Goal: Communication & Community: Participate in discussion

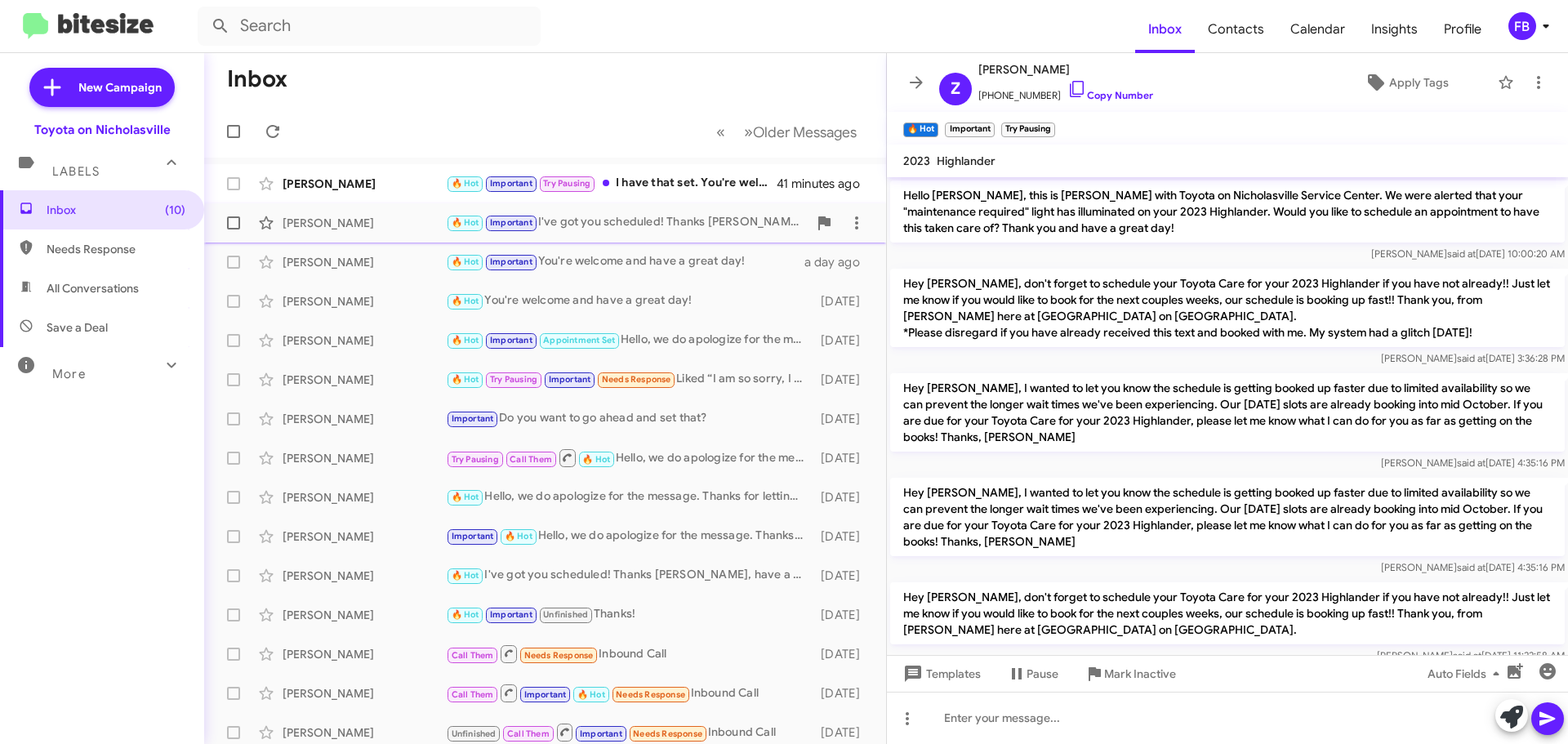
scroll to position [81, 0]
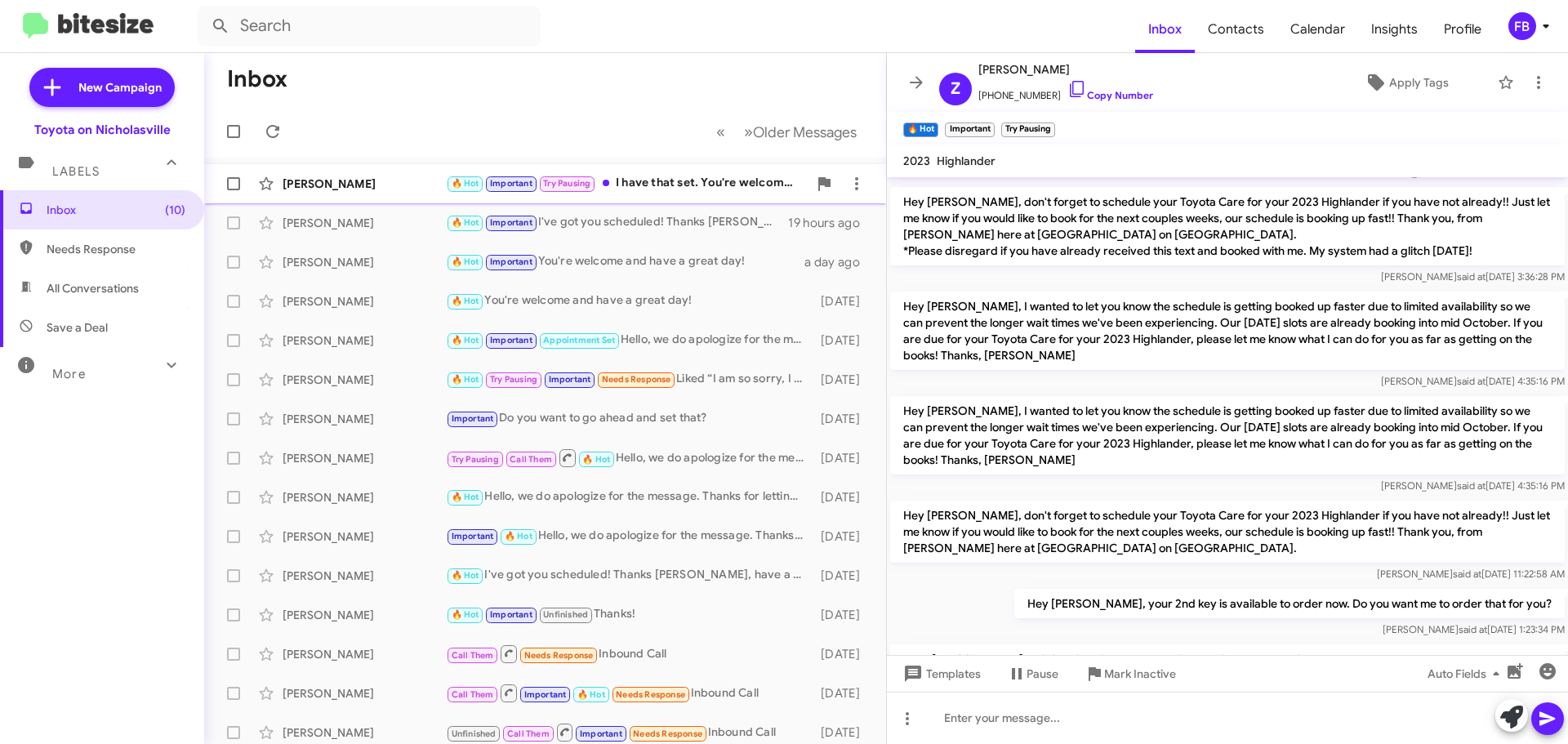
click at [713, 170] on div "[PERSON_NAME] 🔥 Hot Important Try Pausing I have that set. You're welcome and h…" at bounding box center [545, 184] width 656 height 33
click at [98, 299] on span "All Conversations" at bounding box center [102, 288] width 205 height 39
type input "in:all-conversations"
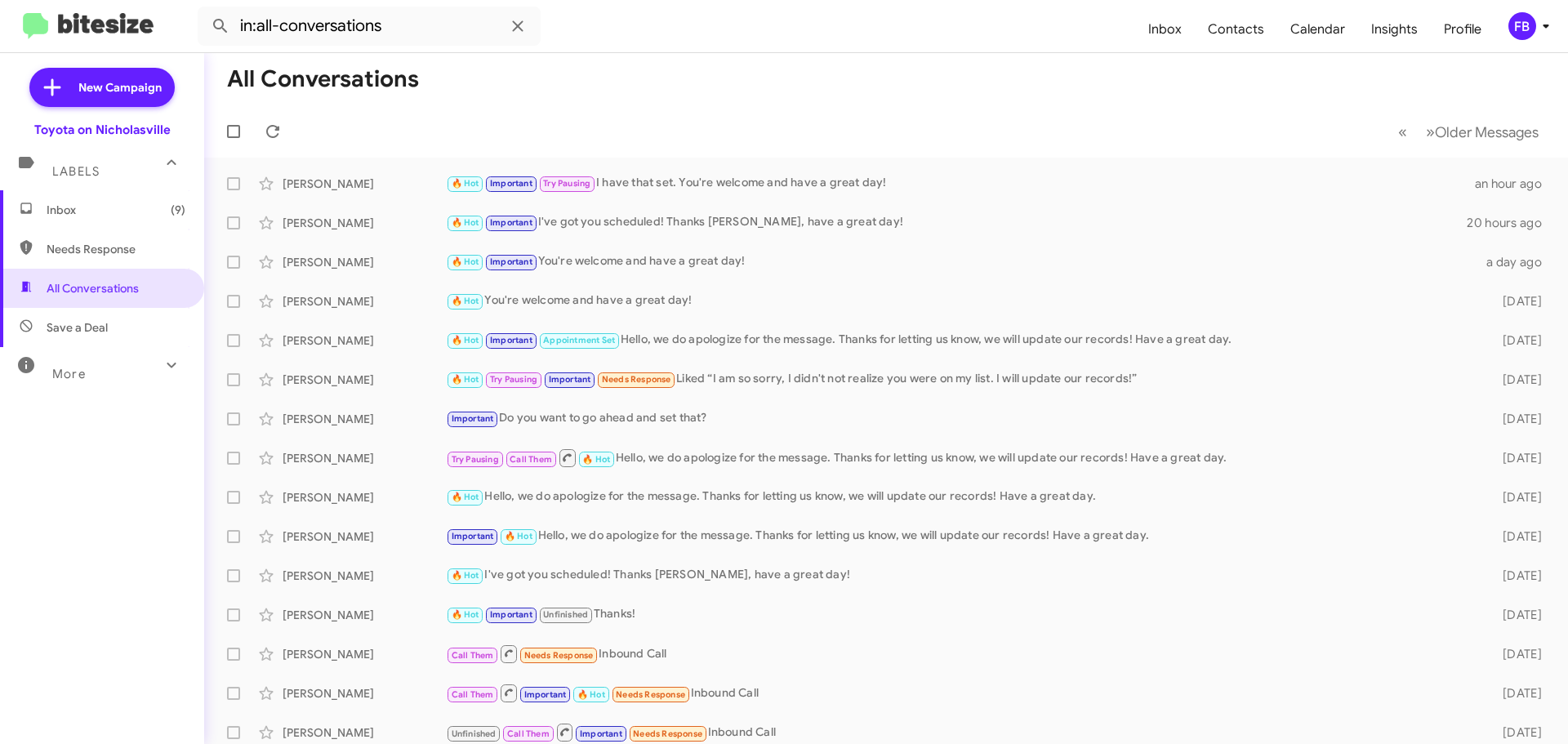
click at [108, 213] on span "Inbox (9)" at bounding box center [116, 209] width 139 height 16
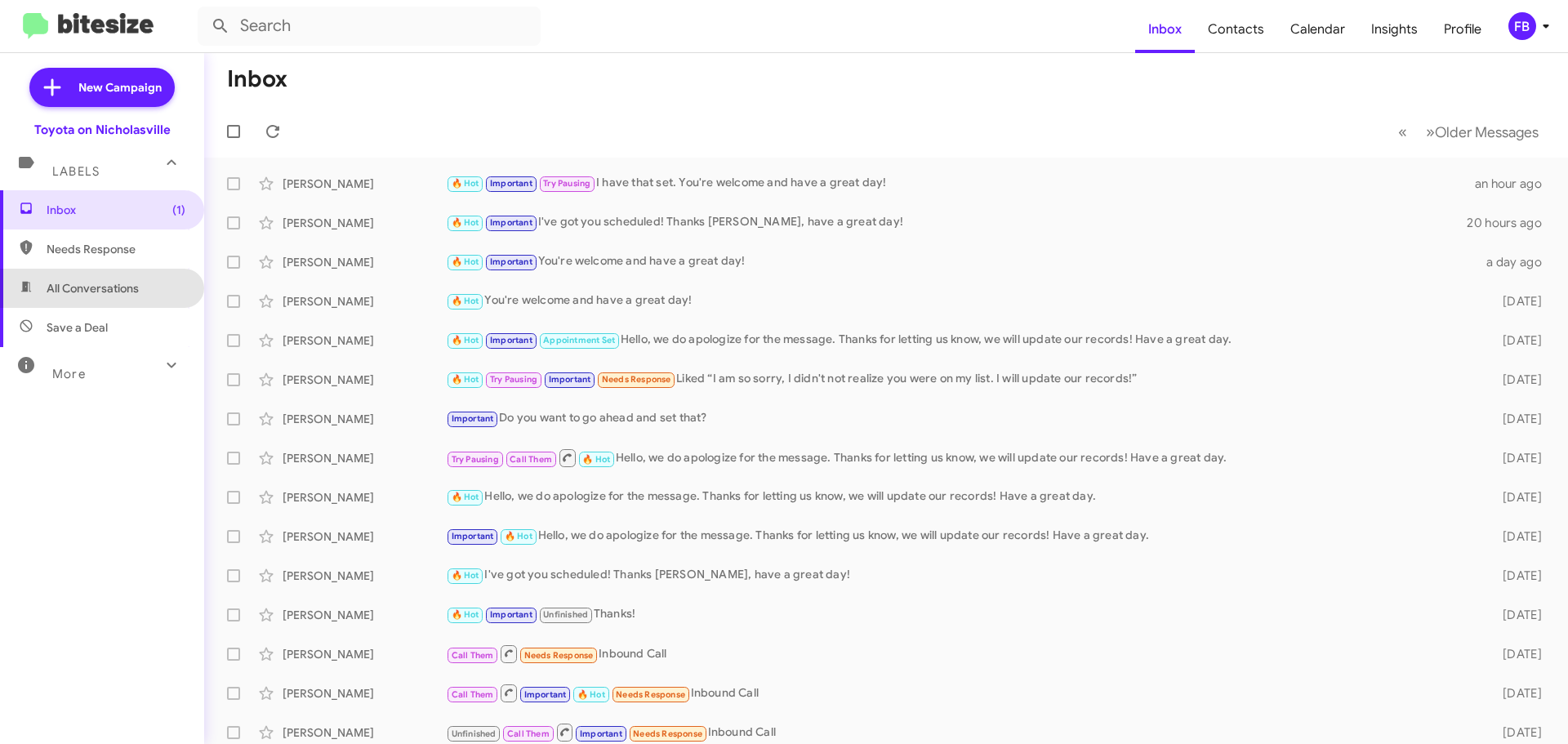
click at [124, 294] on span "All Conversations" at bounding box center [93, 288] width 93 height 16
type input "in:all-conversations"
